Goal: Information Seeking & Learning: Find specific fact

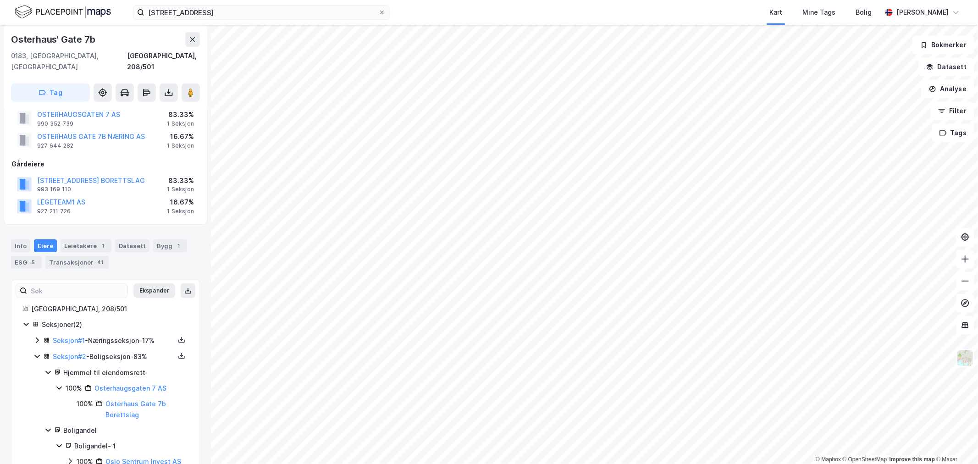
scroll to position [5, 0]
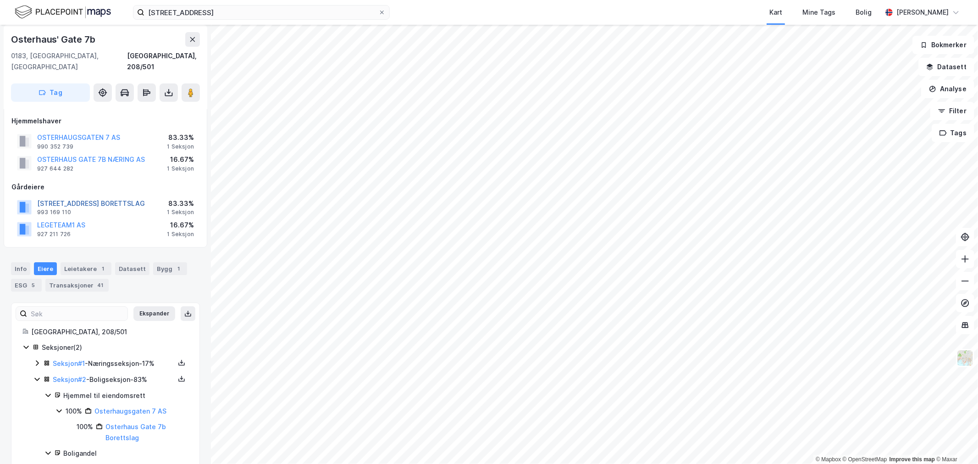
click at [0, 0] on button "[STREET_ADDRESS] BORETTSLAG" at bounding box center [0, 0] width 0 height 0
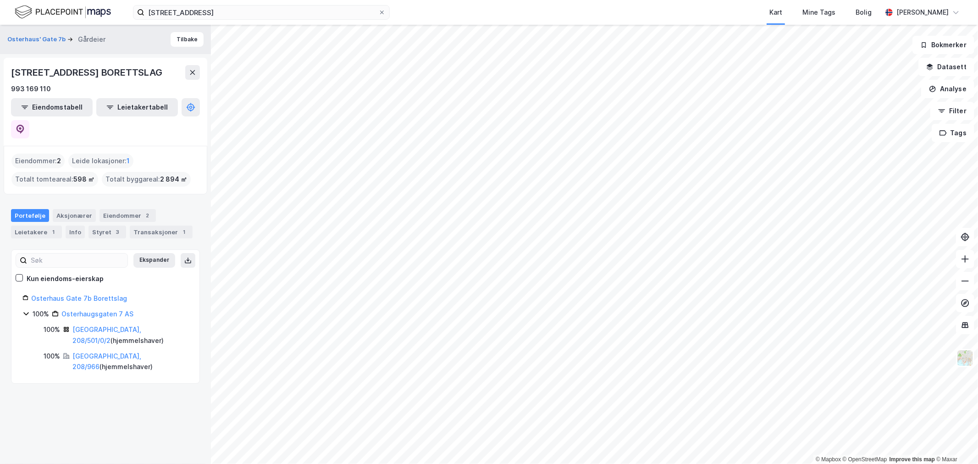
click at [27, 310] on icon at bounding box center [25, 313] width 7 height 7
click at [81, 294] on link "Osterhaus Gate 7b Borettslag" at bounding box center [79, 298] width 96 height 8
click at [55, 103] on button "Eiendomstabell" at bounding box center [52, 107] width 82 height 18
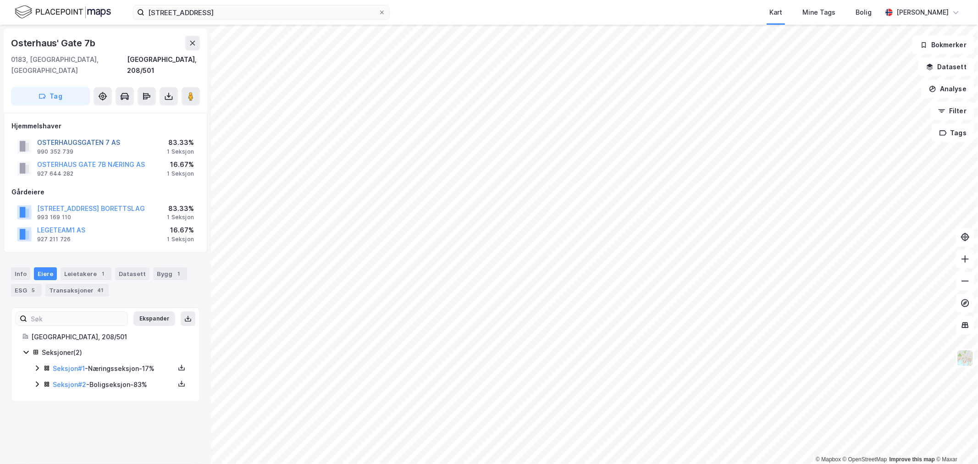
click at [0, 0] on button "OSTERHAUGSGATEN 7 AS" at bounding box center [0, 0] width 0 height 0
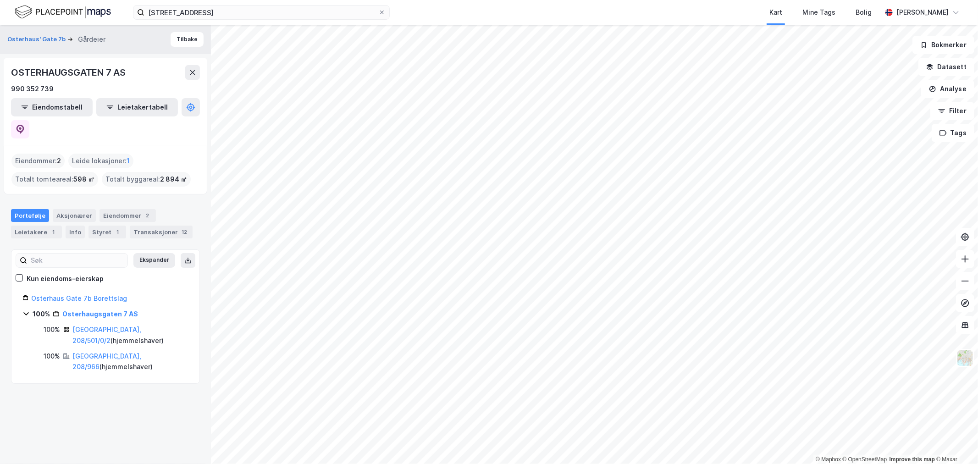
click at [28, 310] on icon at bounding box center [25, 313] width 7 height 7
click at [180, 46] on button "Tilbake" at bounding box center [187, 39] width 33 height 15
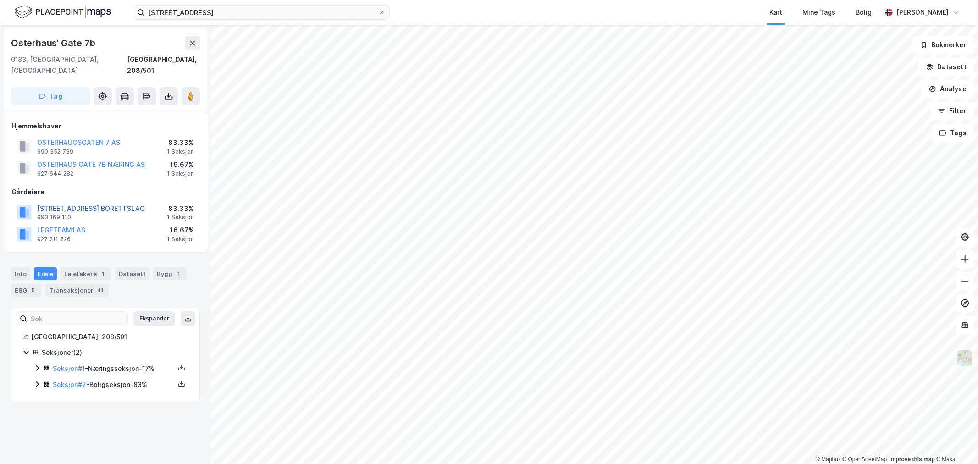
click at [0, 0] on button "[STREET_ADDRESS] BORETTSLAG" at bounding box center [0, 0] width 0 height 0
click at [35, 381] on icon at bounding box center [36, 384] width 7 height 7
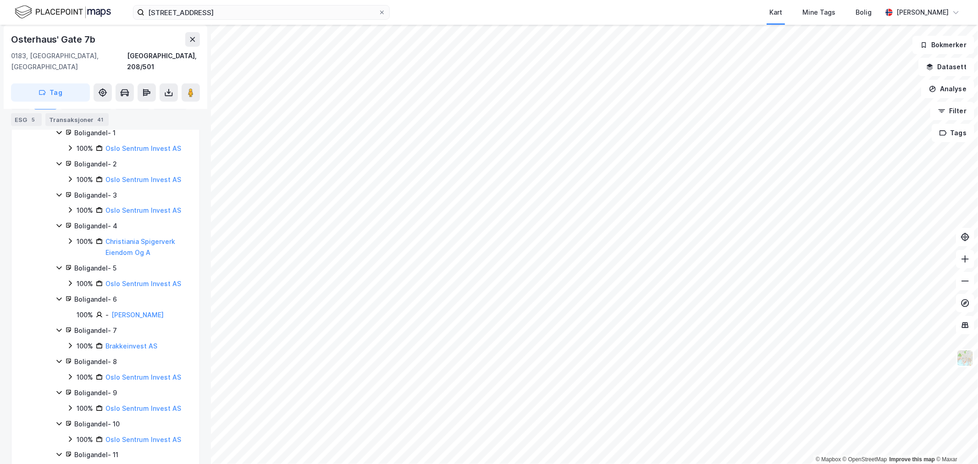
scroll to position [356, 0]
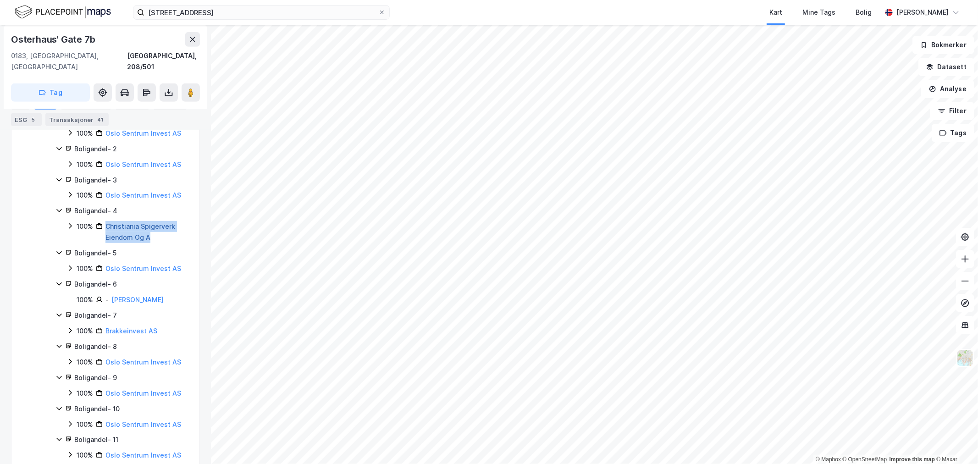
drag, startPoint x: 152, startPoint y: 228, endPoint x: 106, endPoint y: 216, distance: 47.2
click at [106, 221] on div "Christiania Spigerverk Eiendom Og A" at bounding box center [146, 232] width 83 height 22
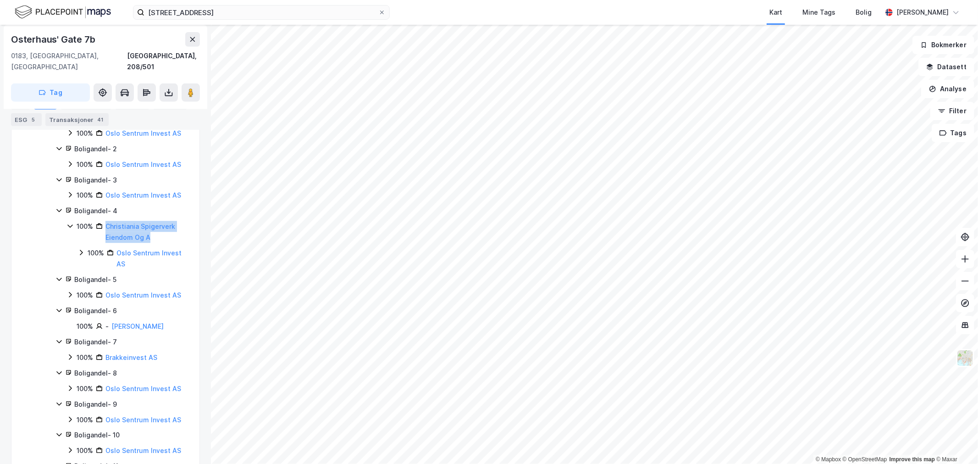
copy link "Christiania Spigerverk Eiendom Og A"
